Goal: Use online tool/utility

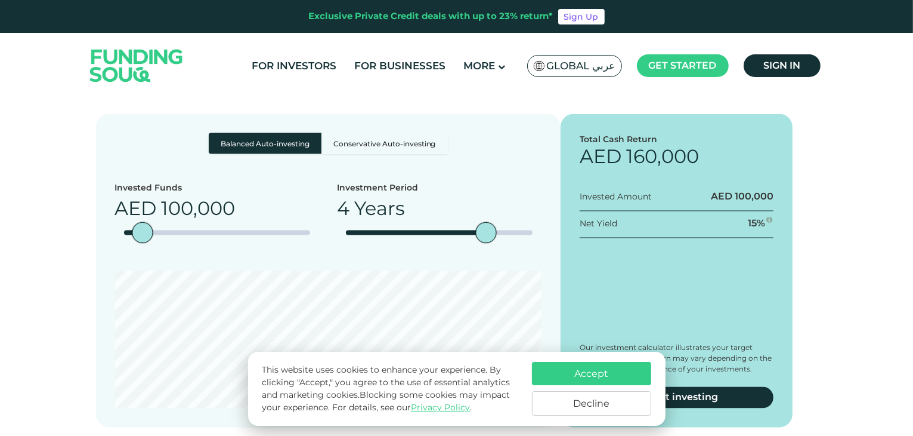
scroll to position [2137, 0]
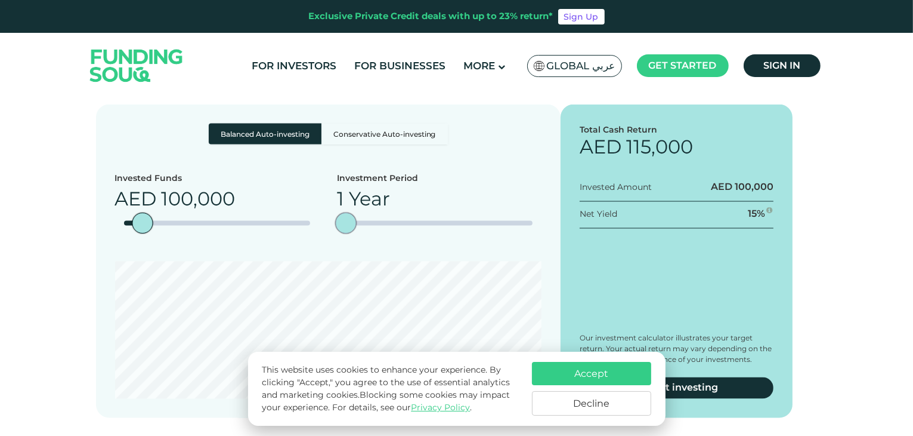
drag, startPoint x: 492, startPoint y: 194, endPoint x: 326, endPoint y: 204, distance: 165.6
click at [326, 204] on div "Invested Funds AED 100,000 Investment Period 1 Year" at bounding box center [328, 207] width 427 height 71
type tc-range-slider "2"
drag, startPoint x: 347, startPoint y: 193, endPoint x: 384, endPoint y: 191, distance: 37.0
click at [384, 213] on div "date slider" at bounding box center [392, 223] width 21 height 21
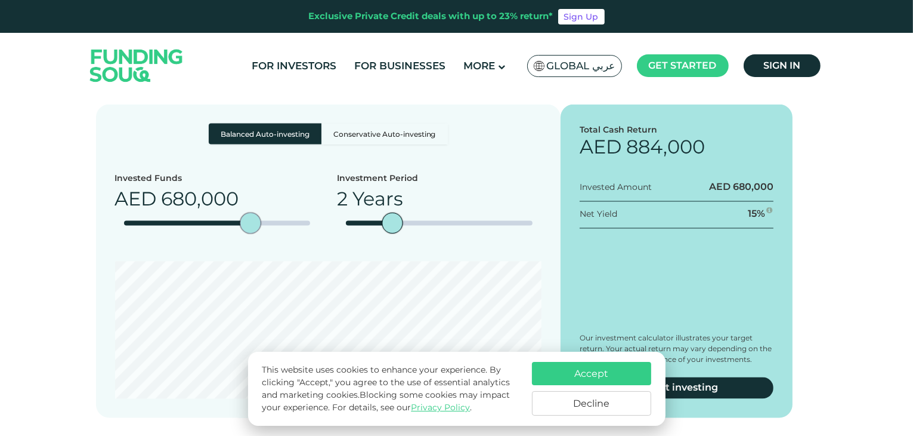
type tc-range-slider "1000000"
drag, startPoint x: 146, startPoint y: 188, endPoint x: 348, endPoint y: 172, distance: 203.5
click at [348, 172] on div "Invested Funds AED 1,000,000 Investment Period 2 Years" at bounding box center [328, 207] width 427 height 71
type tc-range-slider "2"
drag, startPoint x: 391, startPoint y: 186, endPoint x: 373, endPoint y: 201, distance: 23.3
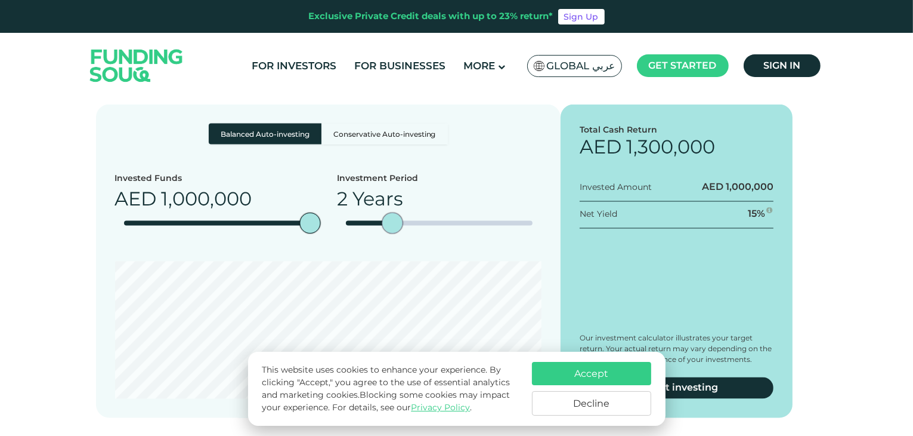
click at [373, 201] on div "Investment Period 2 Years" at bounding box center [439, 207] width 205 height 71
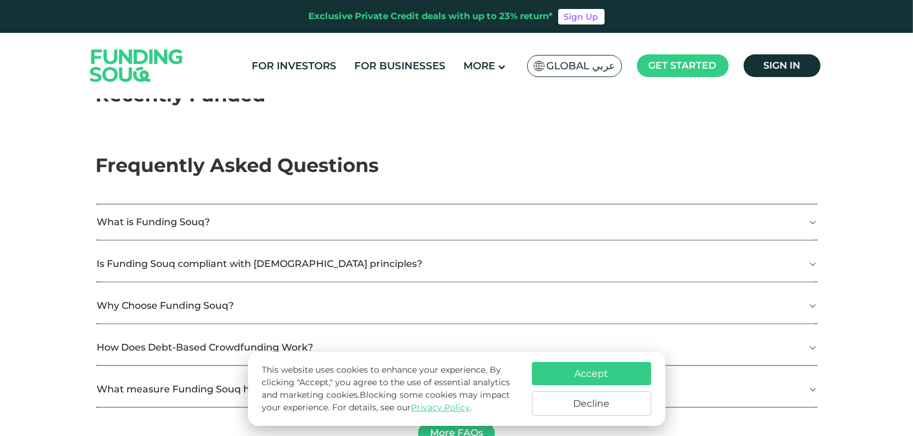
scroll to position [2511, 0]
